Goal: Task Accomplishment & Management: Complete application form

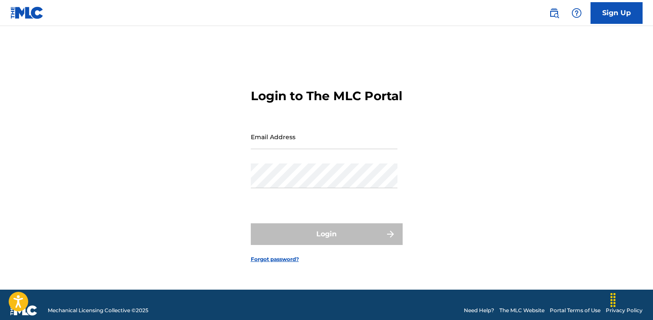
click at [308, 145] on input "Email Address" at bounding box center [324, 137] width 147 height 25
type input "[EMAIL_ADDRESS][DOMAIN_NAME]"
click at [260, 216] on form "Login to The MLC Portal Email Address [EMAIL_ADDRESS][DOMAIN_NAME] Password Log…" at bounding box center [327, 169] width 152 height 242
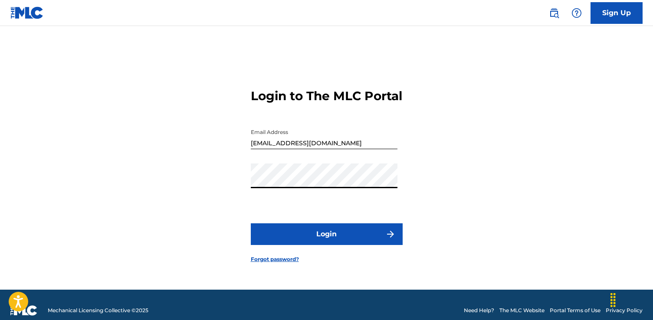
click at [251, 223] on button "Login" at bounding box center [327, 234] width 152 height 22
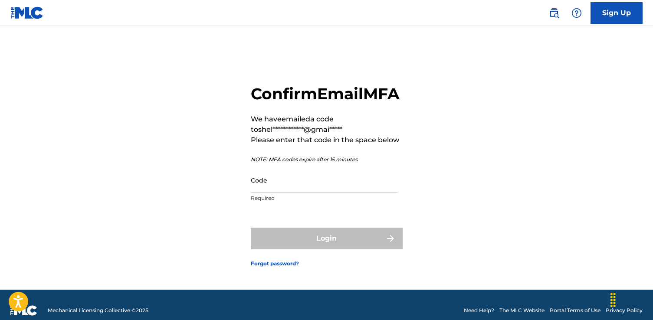
click at [294, 193] on input "Code" at bounding box center [324, 180] width 147 height 25
paste input "827203"
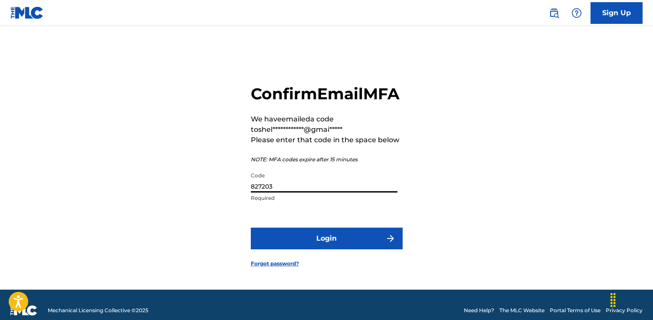
type input "827203"
click at [299, 243] on button "Login" at bounding box center [327, 239] width 152 height 22
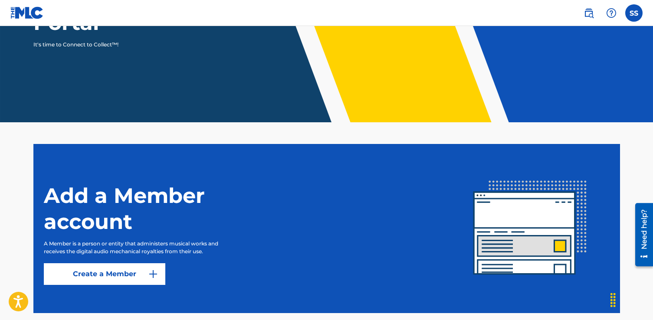
scroll to position [177, 0]
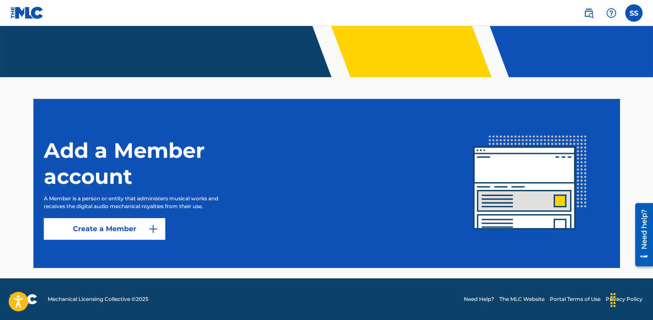
click at [112, 229] on link "Create a Member" at bounding box center [104, 229] width 121 height 22
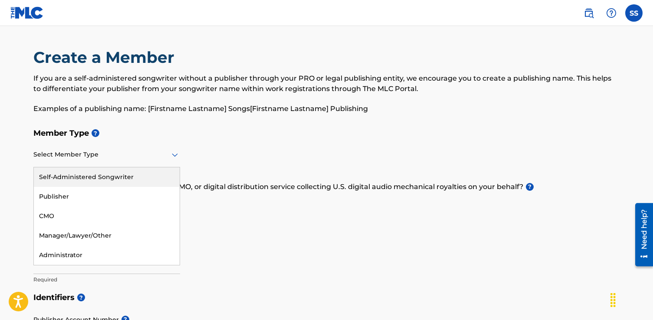
click at [134, 144] on div "Select Member Type" at bounding box center [106, 155] width 147 height 25
click at [125, 181] on div "Self-Administered Songwriter" at bounding box center [107, 177] width 146 height 20
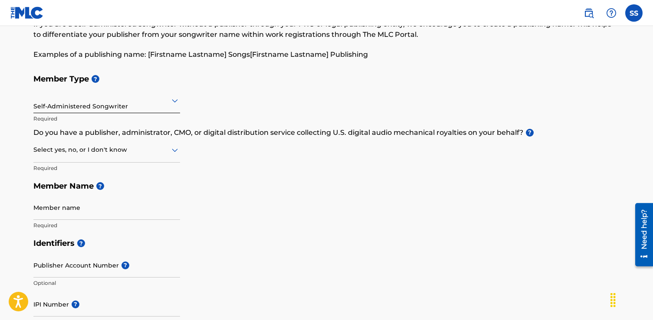
scroll to position [59, 0]
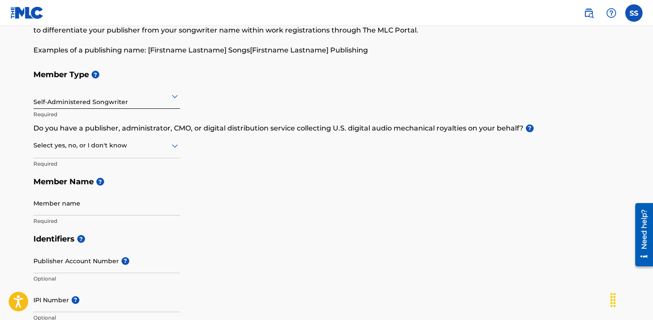
click at [148, 145] on div at bounding box center [106, 145] width 147 height 11
click at [133, 186] on div "No" at bounding box center [107, 188] width 146 height 20
click at [96, 207] on input "Member name" at bounding box center [106, 203] width 147 height 25
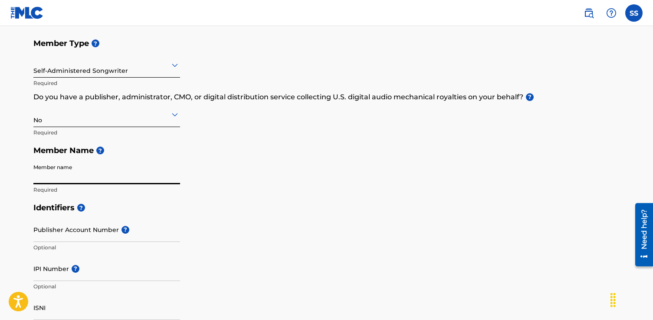
scroll to position [106, 0]
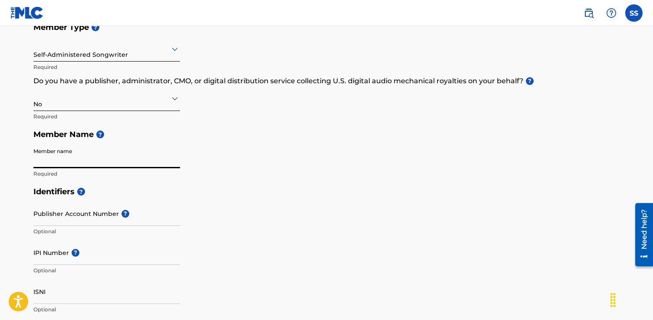
click at [100, 133] on span "?" at bounding box center [100, 135] width 8 height 8
click at [61, 160] on input "Member name" at bounding box center [106, 156] width 147 height 25
type input "Do It Differently"
click at [68, 216] on input "Publisher Account Number ?" at bounding box center [106, 213] width 147 height 25
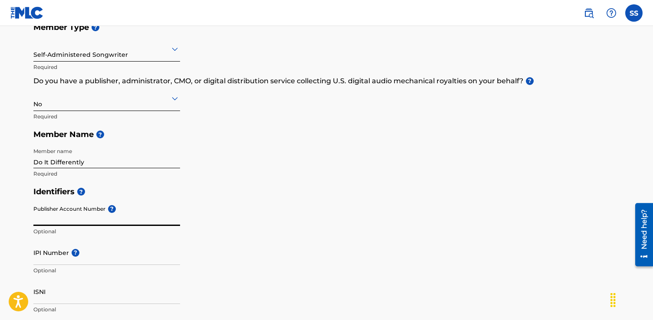
paste input "3893616"
type input "3893616"
click at [119, 255] on input "IPI Number ?" at bounding box center [106, 252] width 147 height 25
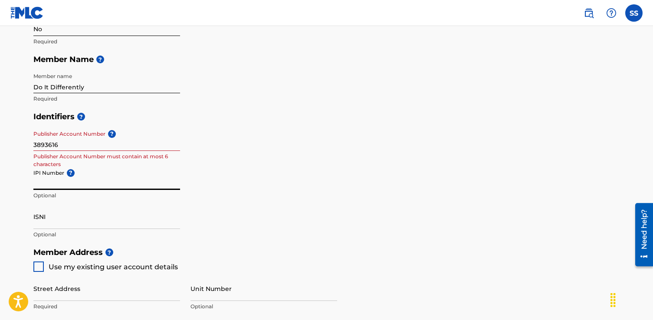
scroll to position [183, 0]
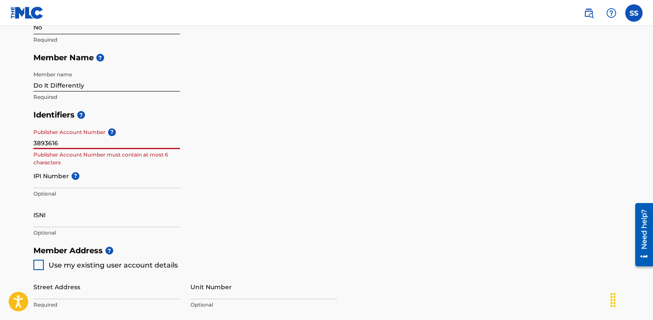
drag, startPoint x: 50, startPoint y: 143, endPoint x: 4, endPoint y: 143, distance: 45.6
click at [4, 143] on main "Create a Member If you are a self-administered songwriter without a publisher t…" at bounding box center [326, 232] width 653 height 779
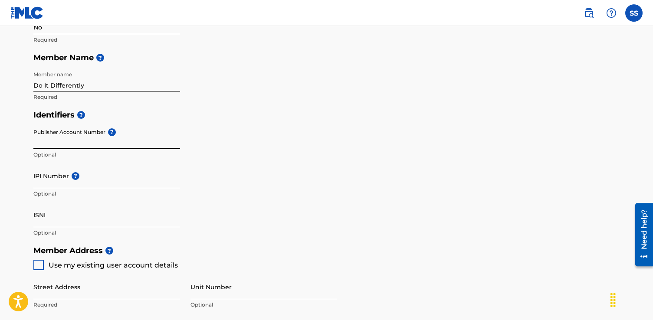
paste input "01305768546"
type input "01305768546"
click at [102, 182] on input "IPI Number ?" at bounding box center [106, 176] width 147 height 25
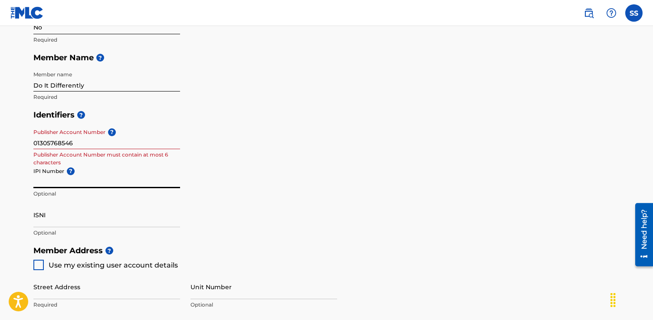
click at [265, 101] on div "Member Type ? Self-Administered Songwriter Required Do you have a publisher, ad…" at bounding box center [326, 23] width 587 height 164
click at [92, 143] on input "01305768546" at bounding box center [106, 137] width 147 height 25
drag, startPoint x: 101, startPoint y: 141, endPoint x: 0, endPoint y: 128, distance: 101.9
click at [0, 128] on main "Create a Member If you are a self-administered songwriter without a publisher t…" at bounding box center [326, 232] width 653 height 779
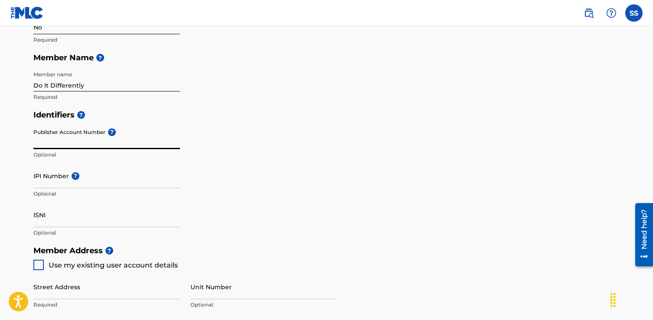
click at [90, 180] on input "IPI Number ?" at bounding box center [106, 176] width 147 height 25
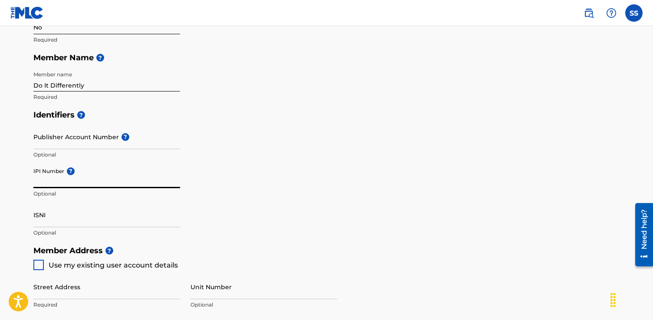
paste input "01305768546"
type input "01305768546"
click at [214, 236] on div "Identifiers ? Publisher Account Number ? Optional IPI Number ? 01305768546 Opti…" at bounding box center [326, 174] width 587 height 136
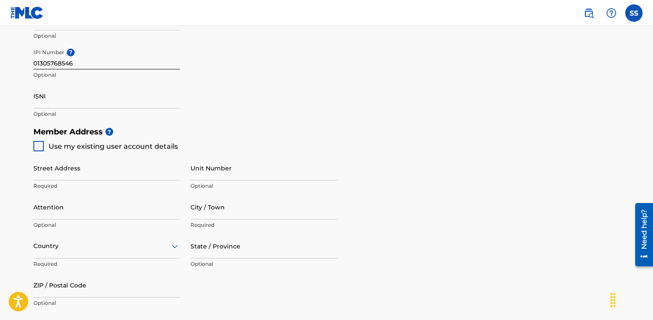
scroll to position [301, 0]
click at [34, 147] on div at bounding box center [38, 146] width 10 height 10
type input "[STREET_ADDRESS]"
type input "[GEOGRAPHIC_DATA]"
type input "90069"
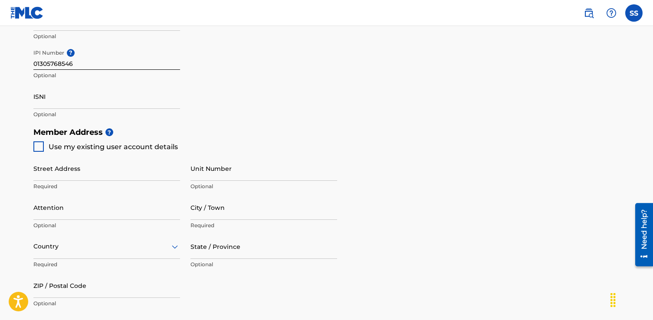
type input "443"
type input "8126844"
type input "[EMAIL_ADDRESS][DOMAIN_NAME]"
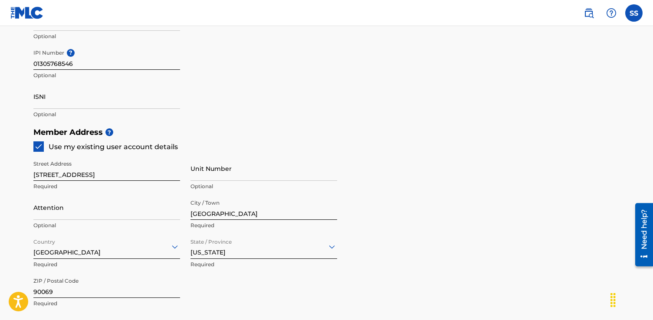
click at [39, 146] on img at bounding box center [38, 146] width 9 height 9
click at [71, 181] on div "Street Address [STREET_ADDRESS]" at bounding box center [106, 175] width 147 height 39
click at [71, 167] on input "[STREET_ADDRESS]" at bounding box center [106, 168] width 147 height 25
click at [71, 169] on input "[STREET_ADDRESS]" at bounding box center [106, 168] width 147 height 25
click at [65, 173] on input "[STREET_ADDRESS]" at bounding box center [106, 168] width 147 height 25
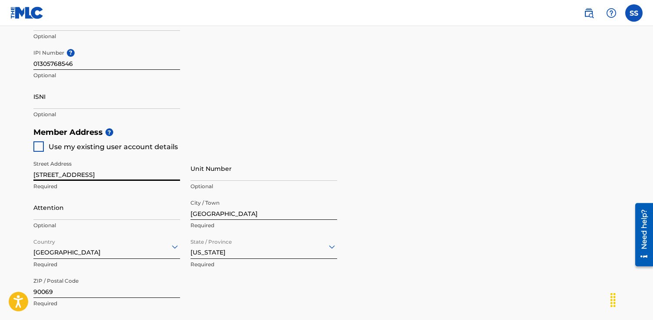
click at [65, 173] on input "[STREET_ADDRESS]" at bounding box center [106, 168] width 147 height 25
click at [63, 173] on input "[STREET_ADDRESS]" at bounding box center [106, 168] width 147 height 25
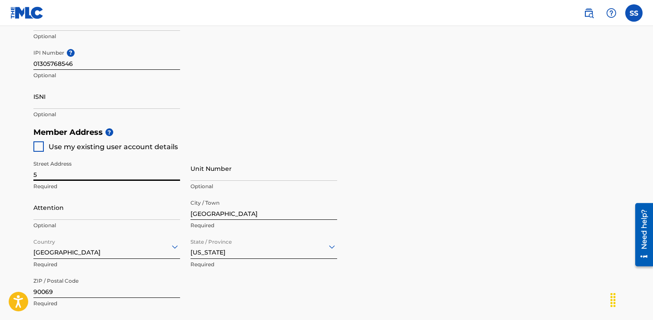
type input "[STREET_ADDRESS]"
click at [216, 216] on input "[GEOGRAPHIC_DATA]" at bounding box center [263, 207] width 147 height 25
type input "[GEOGRAPHIC_DATA]"
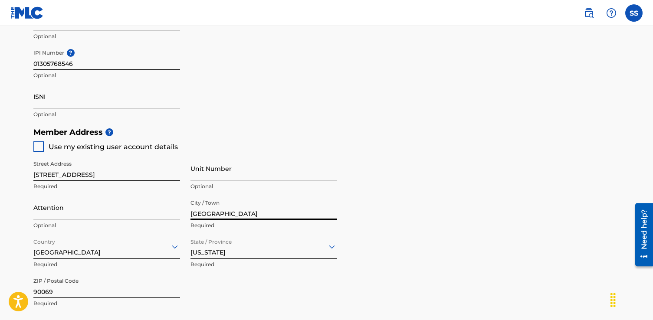
click at [201, 258] on div "[US_STATE]" at bounding box center [263, 246] width 147 height 25
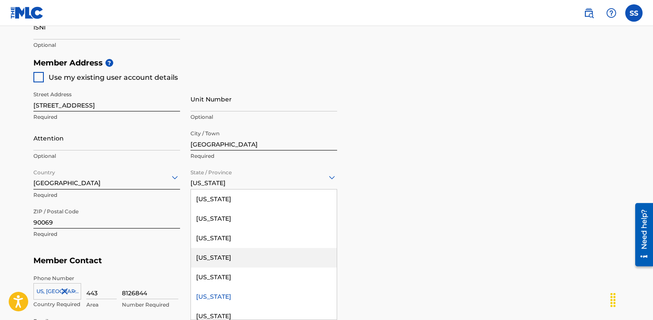
type input "m"
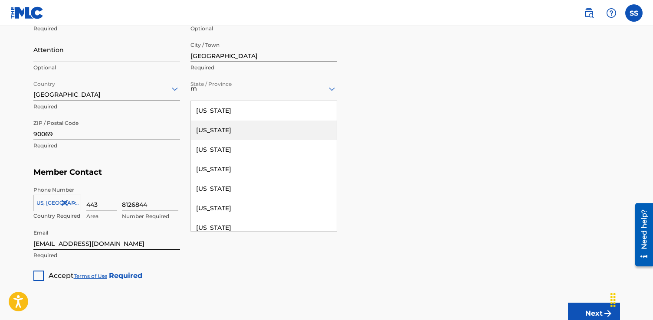
scroll to position [469, 0]
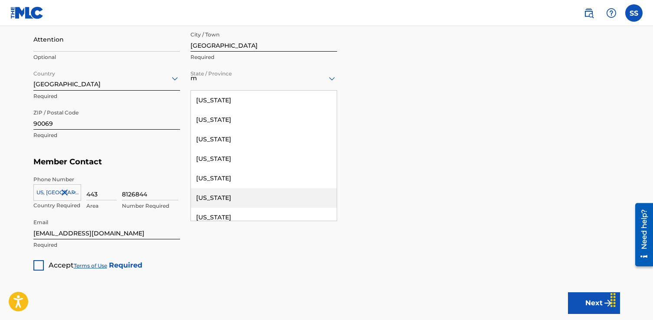
drag, startPoint x: 291, startPoint y: 188, endPoint x: 286, endPoint y: 202, distance: 15.0
click at [286, 202] on div "[US_STATE] [US_STATE] [US_STATE] [US_STATE] [US_STATE] [US_STATE] [US_STATE] [U…" at bounding box center [264, 156] width 146 height 130
click at [269, 200] on div "[US_STATE]" at bounding box center [264, 198] width 146 height 20
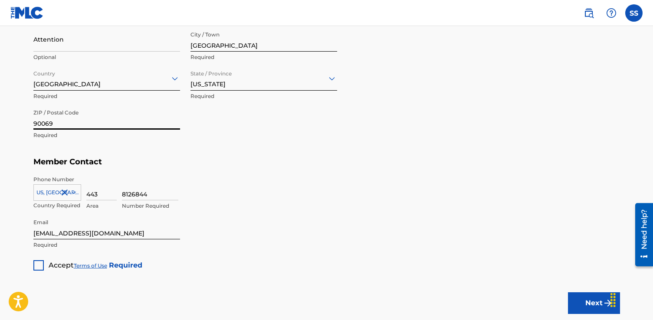
drag, startPoint x: 54, startPoint y: 122, endPoint x: 0, endPoint y: 120, distance: 53.8
type input "21029"
click at [272, 149] on div "Member Address ? Use my existing user account details Street Address [STREET_AD…" at bounding box center [326, 54] width 587 height 198
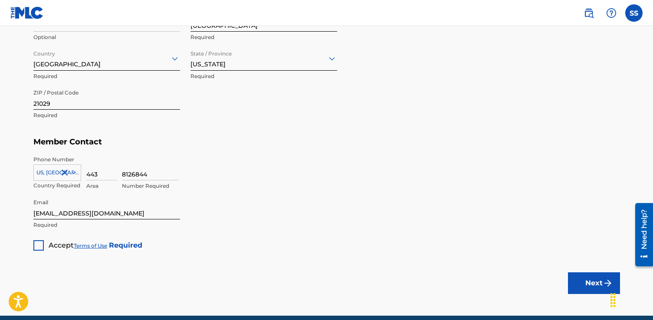
click at [40, 249] on div at bounding box center [38, 245] width 10 height 10
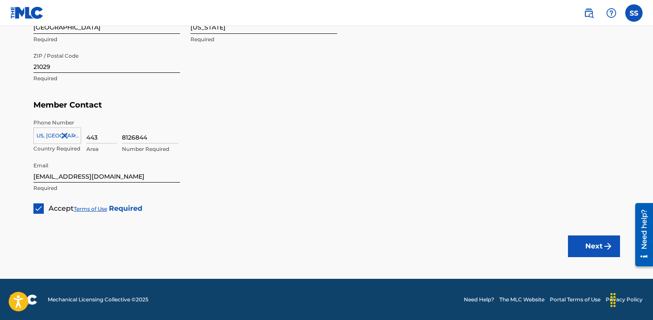
scroll to position [525, 0]
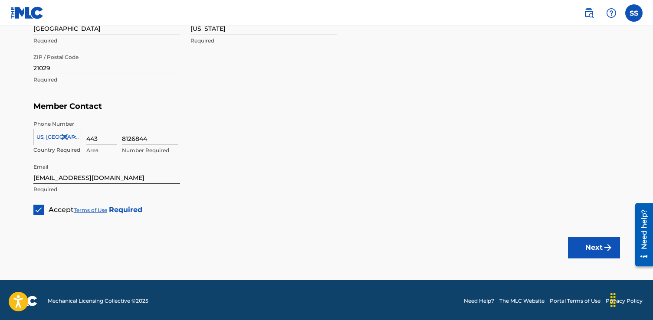
click at [598, 239] on button "Next" at bounding box center [594, 248] width 52 height 22
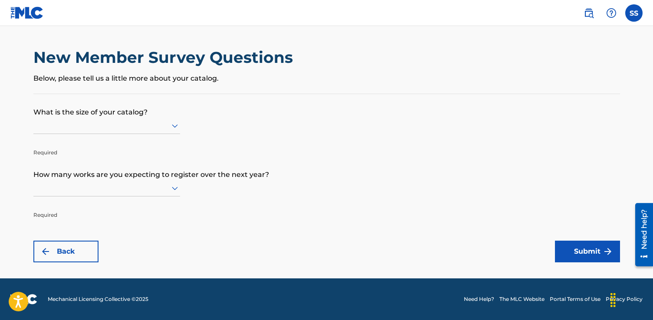
click at [174, 128] on icon at bounding box center [175, 126] width 6 height 3
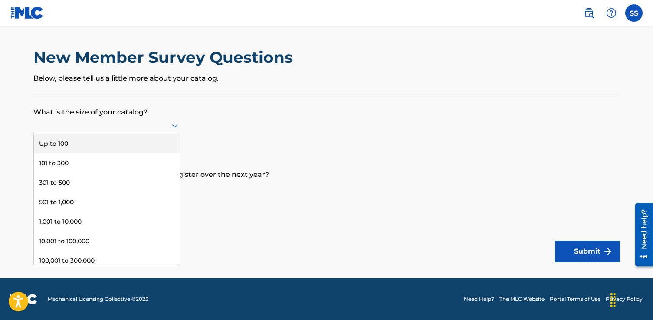
click at [153, 145] on div "Up to 100" at bounding box center [107, 144] width 146 height 20
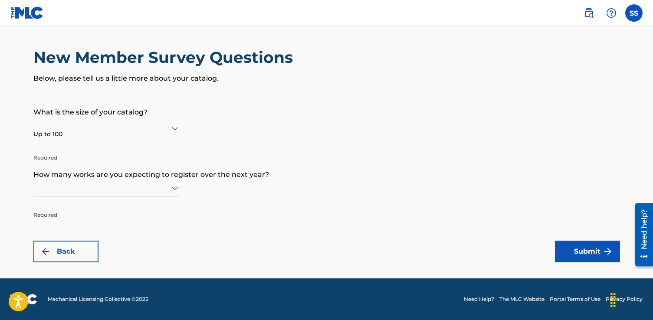
click at [175, 187] on icon at bounding box center [175, 188] width 10 height 10
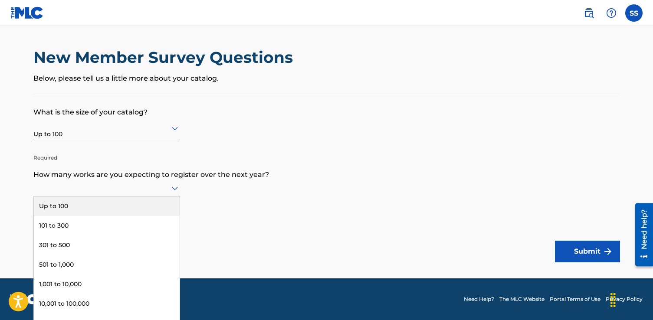
scroll to position [0, 0]
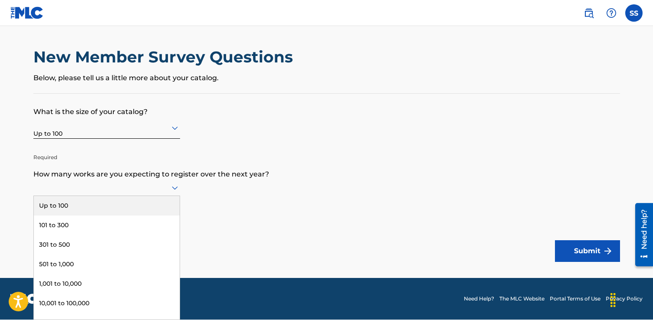
click at [164, 204] on div "Up to 100" at bounding box center [107, 206] width 146 height 20
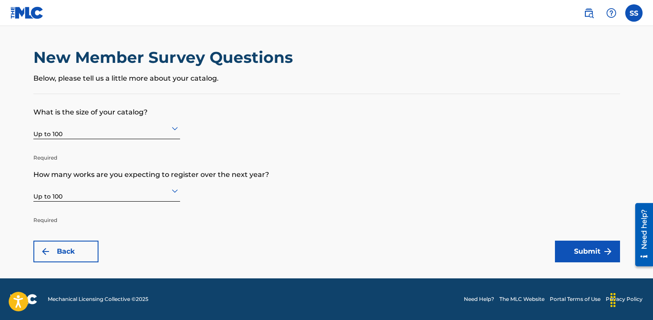
click at [175, 186] on icon at bounding box center [175, 191] width 10 height 10
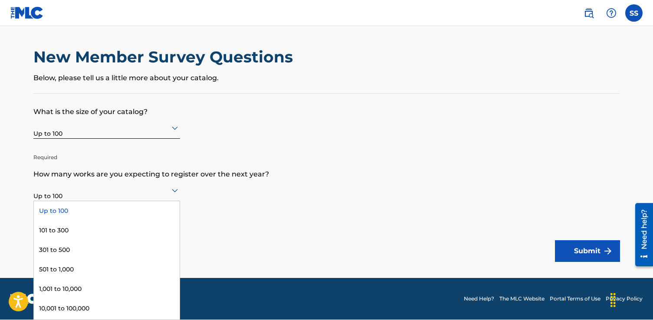
scroll to position [0, 0]
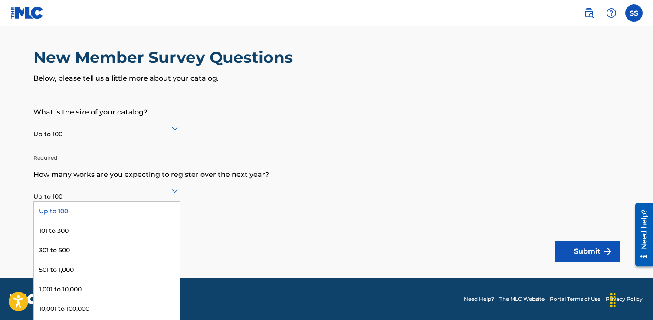
click at [251, 186] on form "What is the size of your catalog? Up to 100 Required How many works are you exp…" at bounding box center [326, 178] width 587 height 168
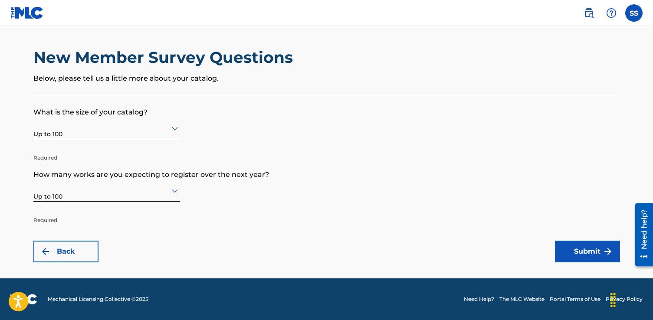
click at [569, 250] on button "Submit" at bounding box center [587, 252] width 65 height 22
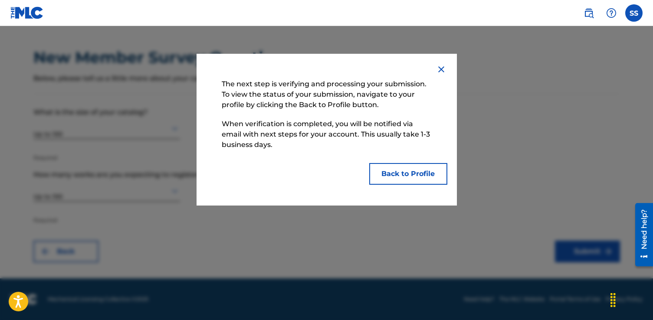
click at [397, 169] on button "Back to Profile" at bounding box center [408, 174] width 78 height 22
